Goal: Task Accomplishment & Management: Use online tool/utility

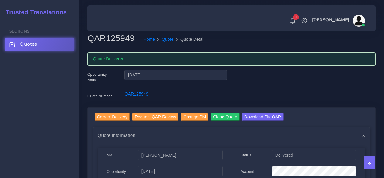
scroll to position [690, 0]
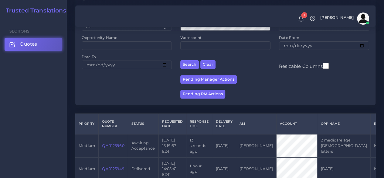
scroll to position [121, 0]
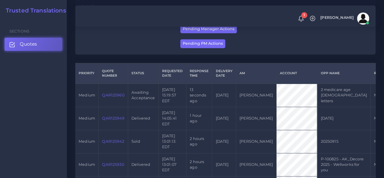
click at [111, 93] on link "QAR125960" at bounding box center [113, 95] width 22 height 5
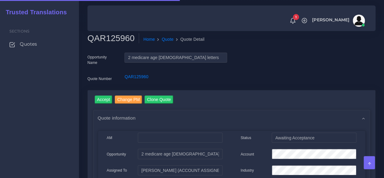
click at [103, 42] on h2 "QAR125960" at bounding box center [113, 38] width 52 height 10
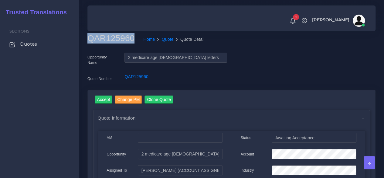
copy h2 "QAR125960"
click at [101, 98] on input "Accept" at bounding box center [104, 99] width 18 height 8
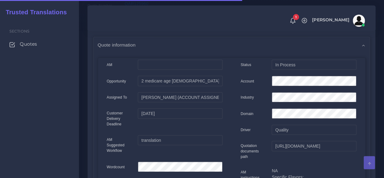
scroll to position [91, 0]
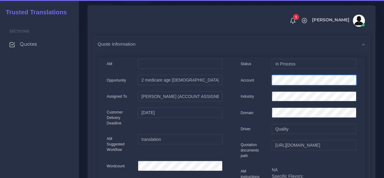
click at [265, 76] on div "Account" at bounding box center [298, 81] width 125 height 12
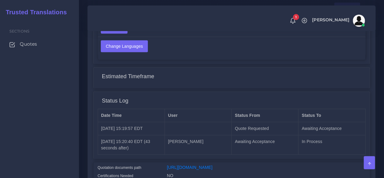
scroll to position [486, 0]
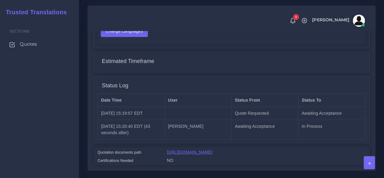
click at [211, 152] on link "[URL][DOMAIN_NAME]" at bounding box center [190, 151] width 46 height 5
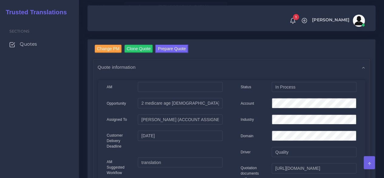
scroll to position [61, 0]
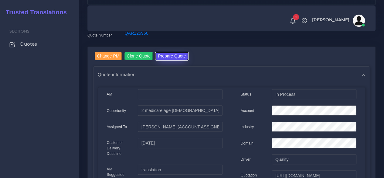
click at [163, 58] on button "Prepare Quote" at bounding box center [172, 56] width 33 height 8
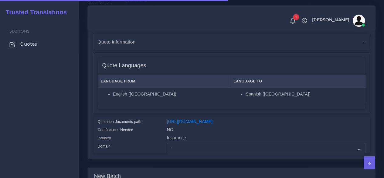
scroll to position [182, 0]
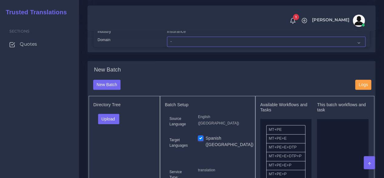
click at [185, 47] on select "- Advertising and Media Agriculture, Forestry and Fishing Architecture, Buildin…" at bounding box center [266, 41] width 199 height 10
select select "Insurance"
click at [167, 47] on select "- Advertising and Media Agriculture, Forestry and Fishing Architecture, Buildin…" at bounding box center [266, 41] width 199 height 10
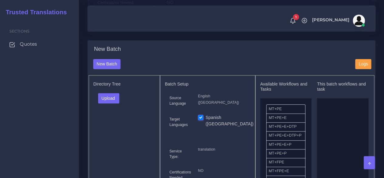
scroll to position [213, 0]
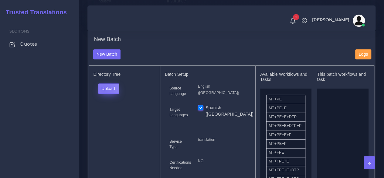
click at [103, 94] on button "Upload" at bounding box center [109, 88] width 22 height 10
click at [107, 115] on label "Files" at bounding box center [119, 112] width 42 height 8
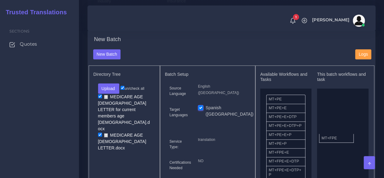
drag, startPoint x: 290, startPoint y: 163, endPoint x: 255, endPoint y: 127, distance: 50.7
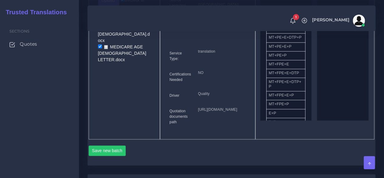
scroll to position [395, 0]
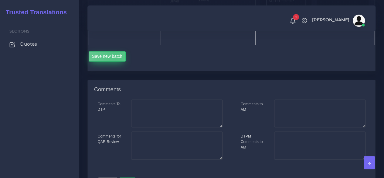
click at [115, 61] on button "Save new batch" at bounding box center [107, 56] width 37 height 10
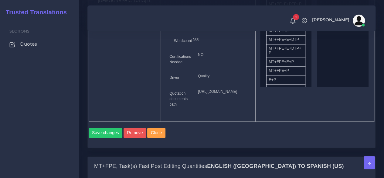
scroll to position [456, 0]
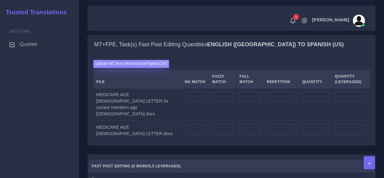
click at [125, 68] on label "Upload WC from MemSource/Trados CSV" at bounding box center [131, 64] width 76 height 8
click at [0, 0] on input "Upload WC from MemSource/Trados CSV" at bounding box center [0, 0] width 0 height 0
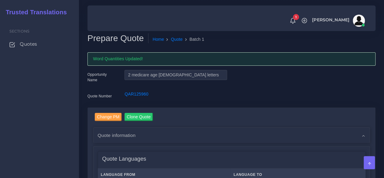
click at [77, 128] on div "Sections Quotes" at bounding box center [39, 98] width 79 height 159
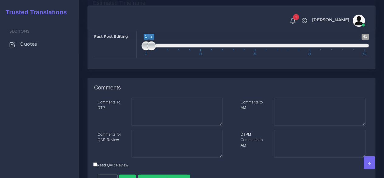
scroll to position [699, 0]
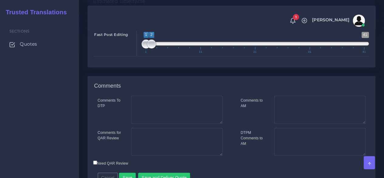
type input "1;1"
drag, startPoint x: 151, startPoint y: 76, endPoint x: 126, endPoint y: 76, distance: 25.5
click at [128, 56] on div "Fast Post Editing 1 41 1 2 1 — 2 1 11 21 31 41 1;1" at bounding box center [231, 43] width 285 height 28
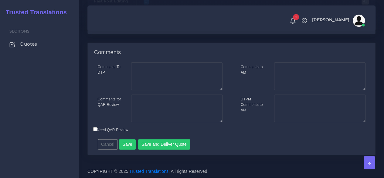
scroll to position [766, 0]
click at [153, 144] on button "Save and Deliver Quote" at bounding box center [164, 144] width 52 height 10
